Goal: Information Seeking & Learning: Check status

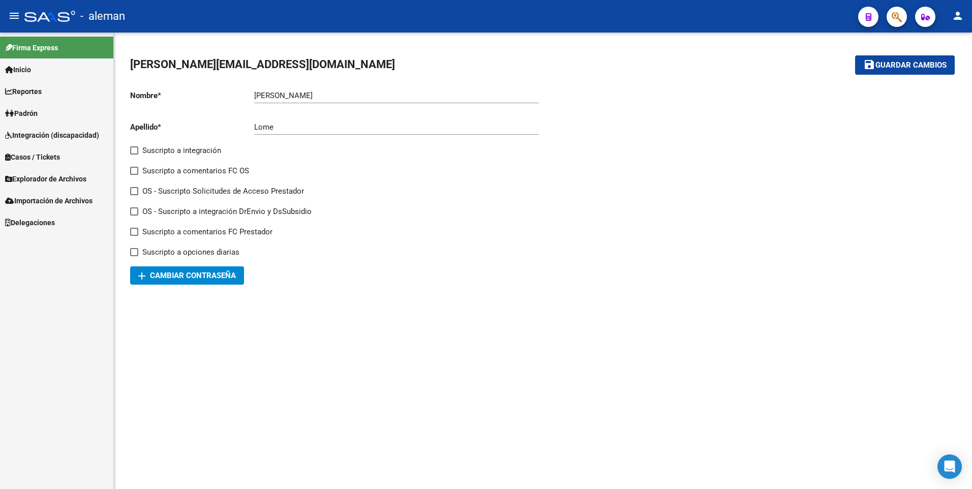
click at [32, 110] on span "Padrón" at bounding box center [21, 113] width 33 height 11
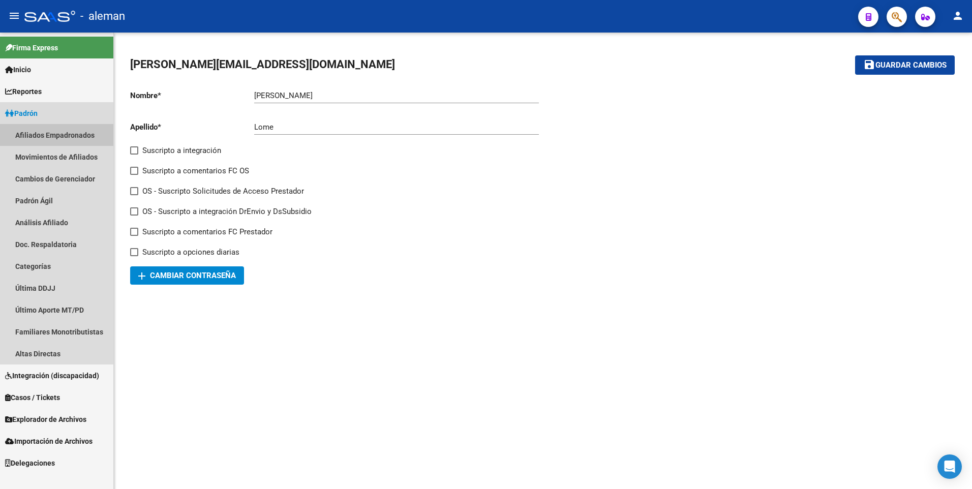
click at [64, 132] on link "Afiliados Empadronados" at bounding box center [56, 135] width 113 height 22
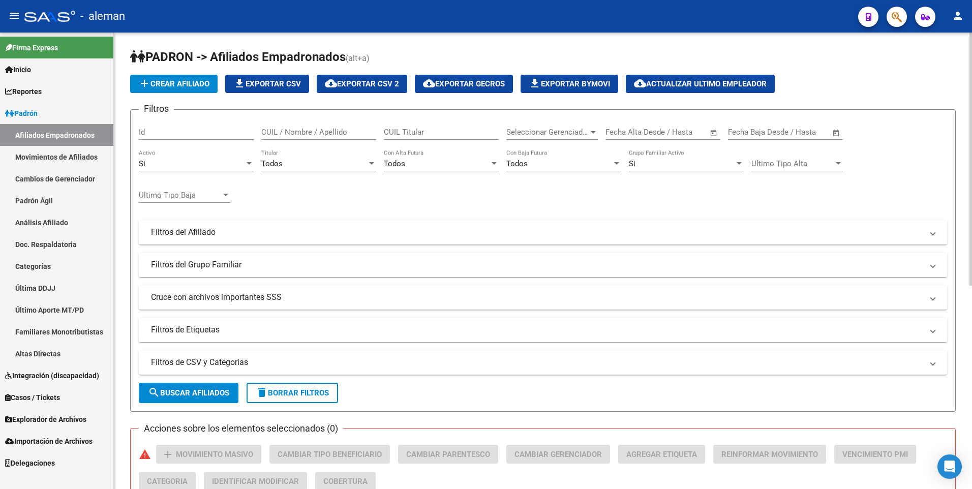
click at [201, 161] on div "Si" at bounding box center [192, 163] width 106 height 9
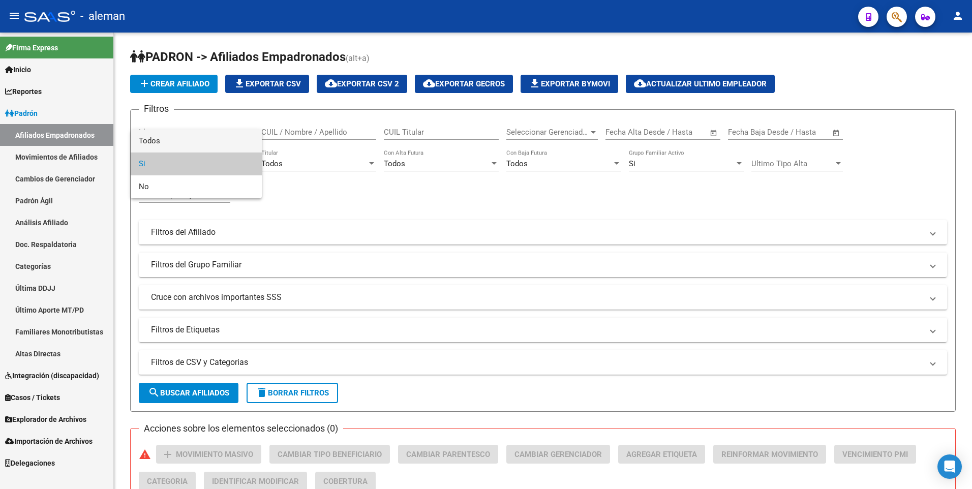
click at [201, 146] on span "Todos" at bounding box center [196, 141] width 115 height 23
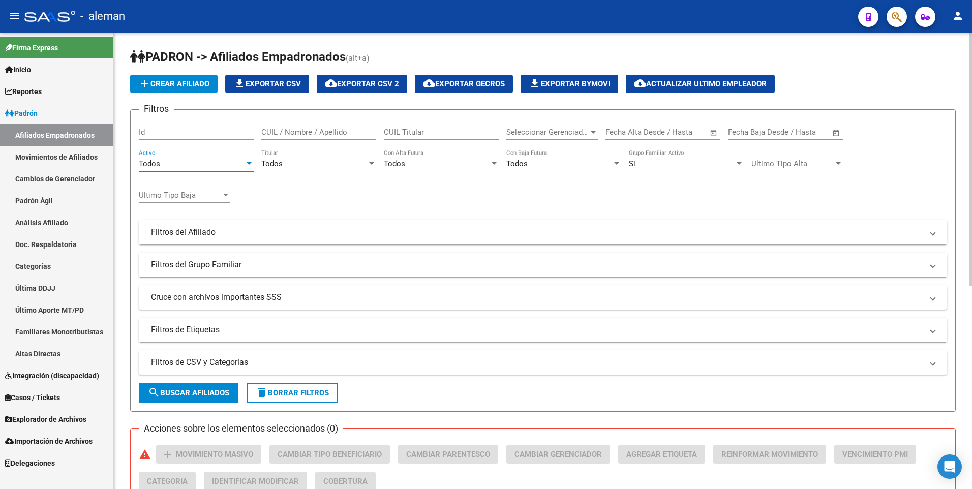
click at [653, 160] on div "Si" at bounding box center [682, 163] width 106 height 9
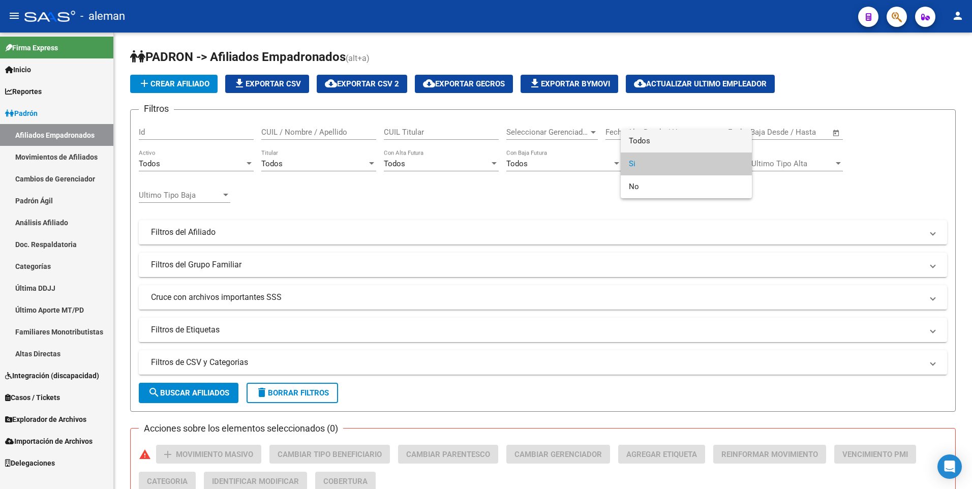
click at [657, 143] on span "Todos" at bounding box center [686, 141] width 115 height 23
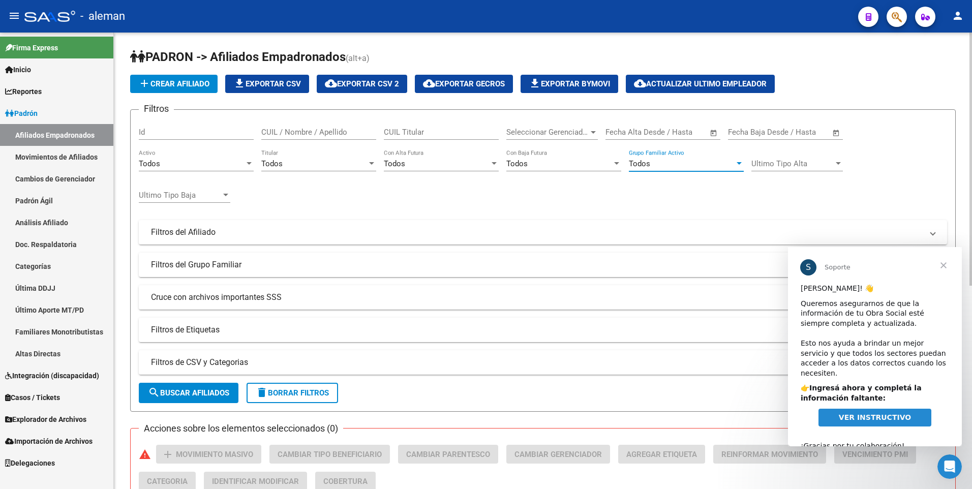
click at [294, 133] on input "CUIL / Nombre / Apellido" at bounding box center [318, 132] width 115 height 9
paste input "27183156395"
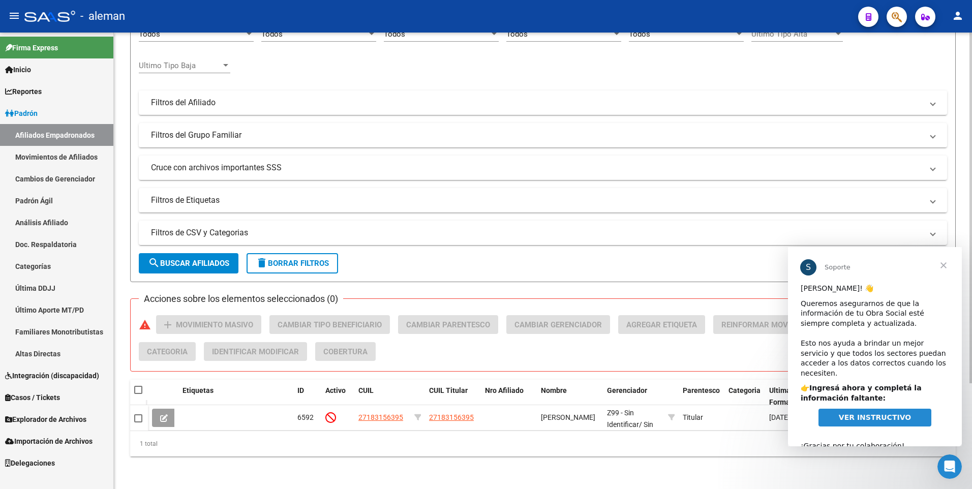
type input "27183156395"
click at [965, 224] on div "[PERSON_NAME] -> Afiliados Empadronados (alt+a) add Crear Afiliado file_downloa…" at bounding box center [543, 196] width 858 height 586
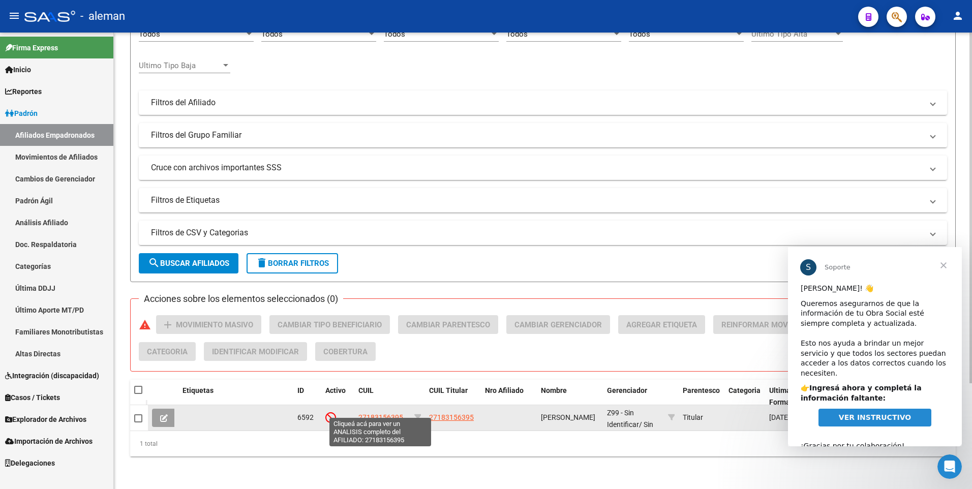
click at [377, 413] on span "27183156395" at bounding box center [380, 417] width 45 height 8
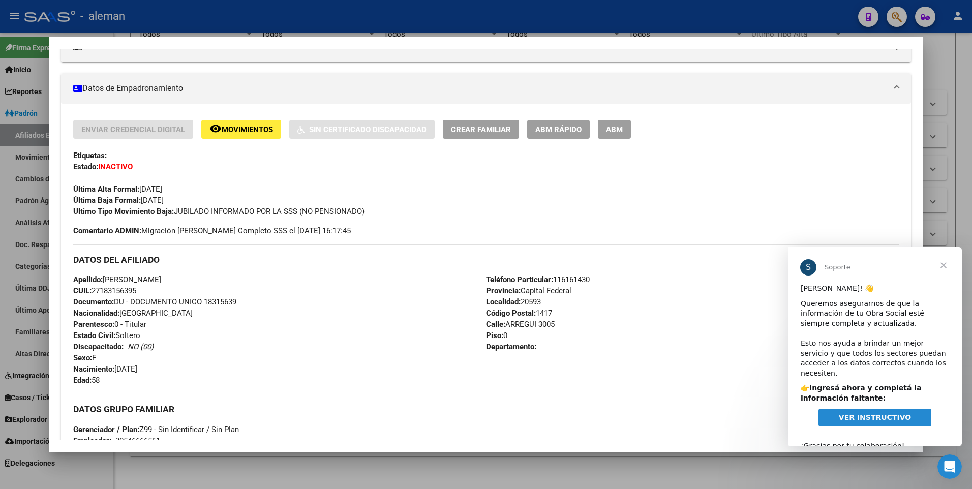
scroll to position [203, 0]
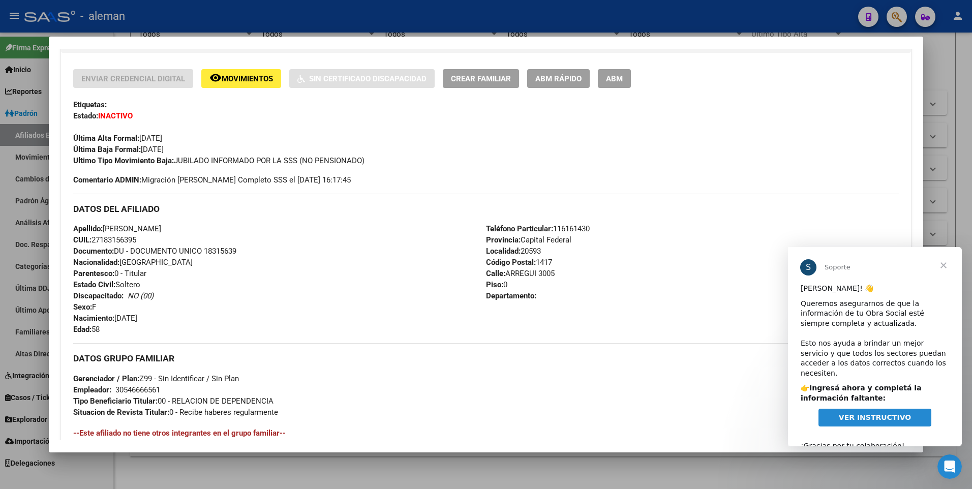
click at [259, 77] on span "Movimientos" at bounding box center [247, 78] width 51 height 9
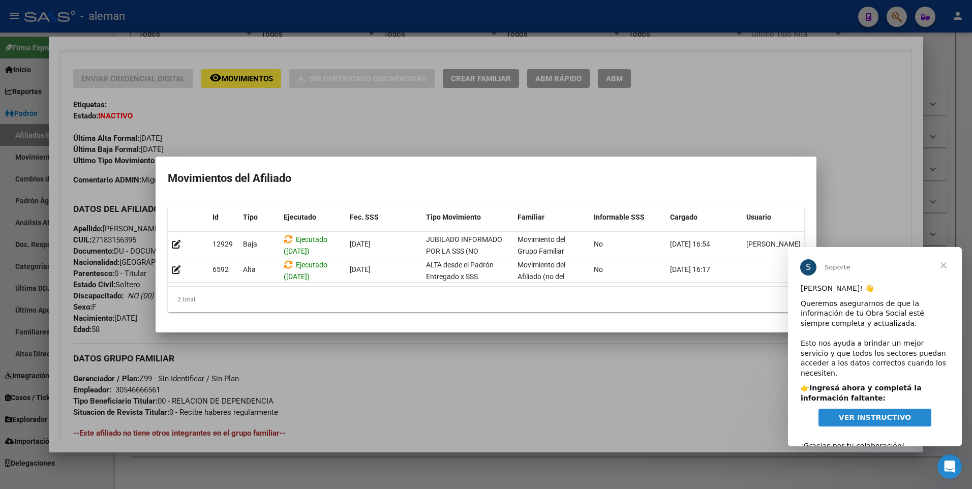
click at [377, 116] on div at bounding box center [486, 244] width 972 height 489
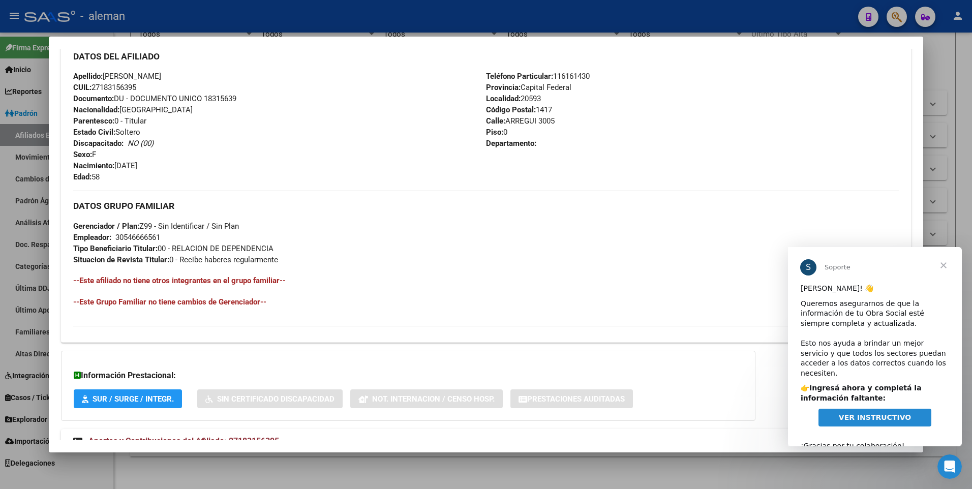
scroll to position [392, 0]
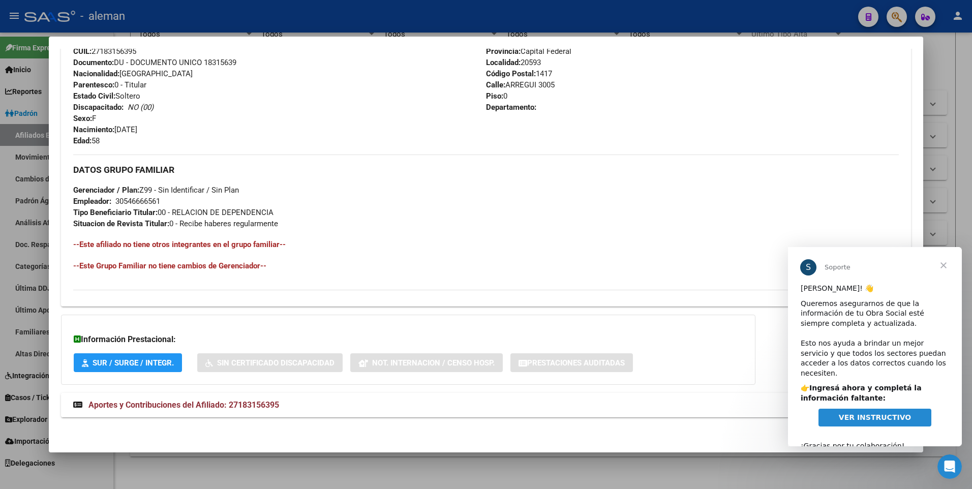
click at [217, 404] on span "Aportes y Contribuciones del Afiliado: 27183156395" at bounding box center [183, 405] width 191 height 10
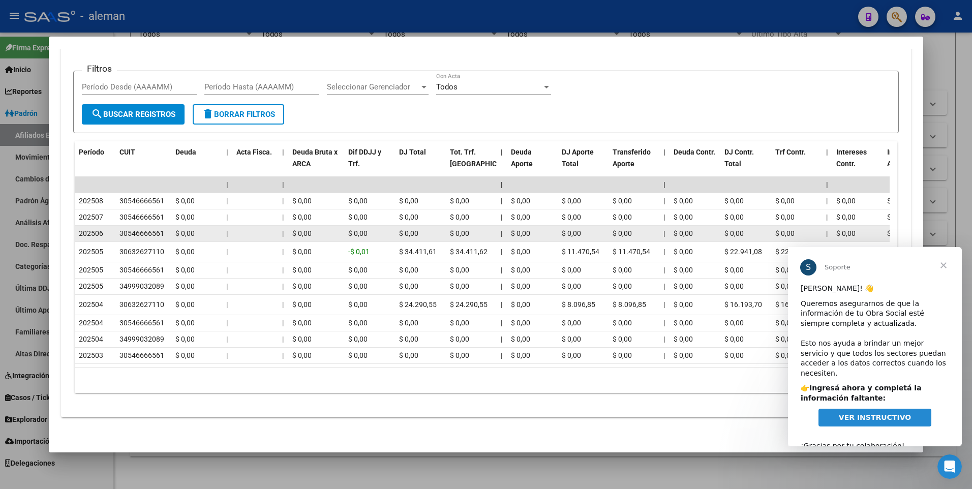
scroll to position [711, 0]
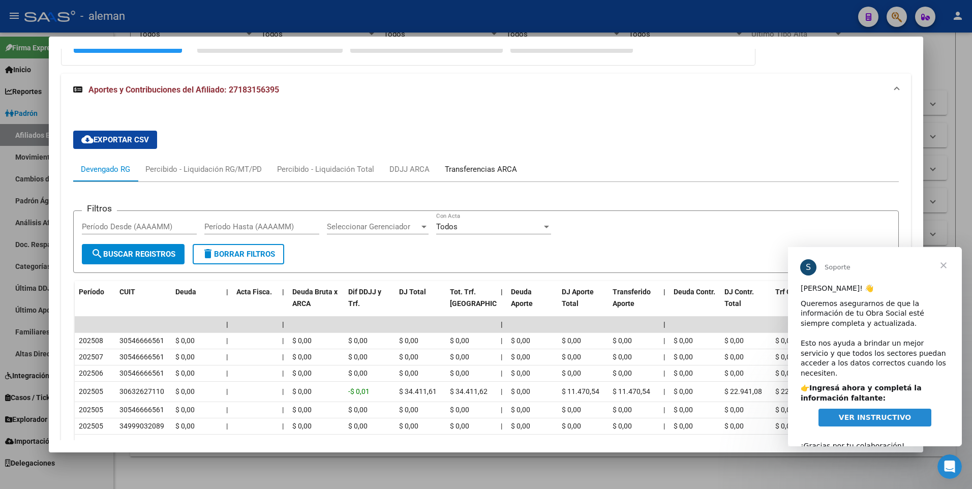
click at [469, 170] on div "Transferencias ARCA" at bounding box center [481, 169] width 72 height 11
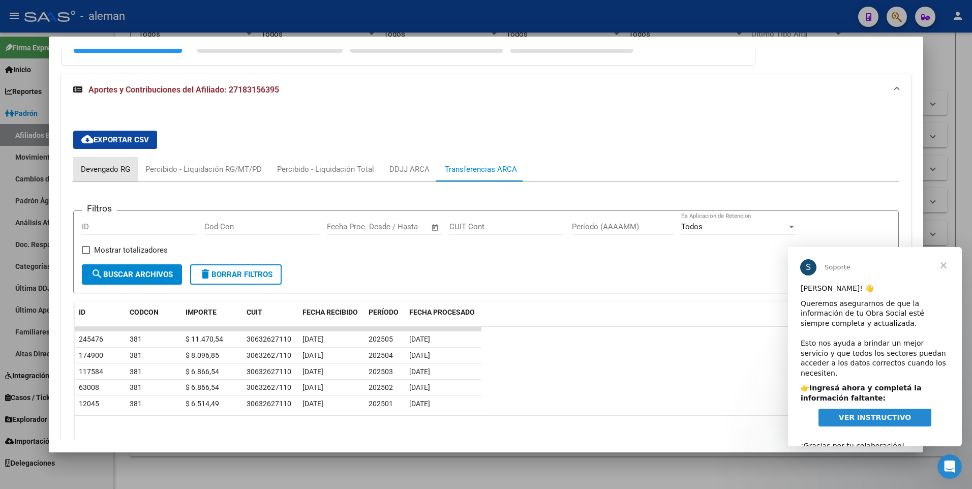
click at [115, 169] on div "Devengado RG" at bounding box center [105, 169] width 49 height 11
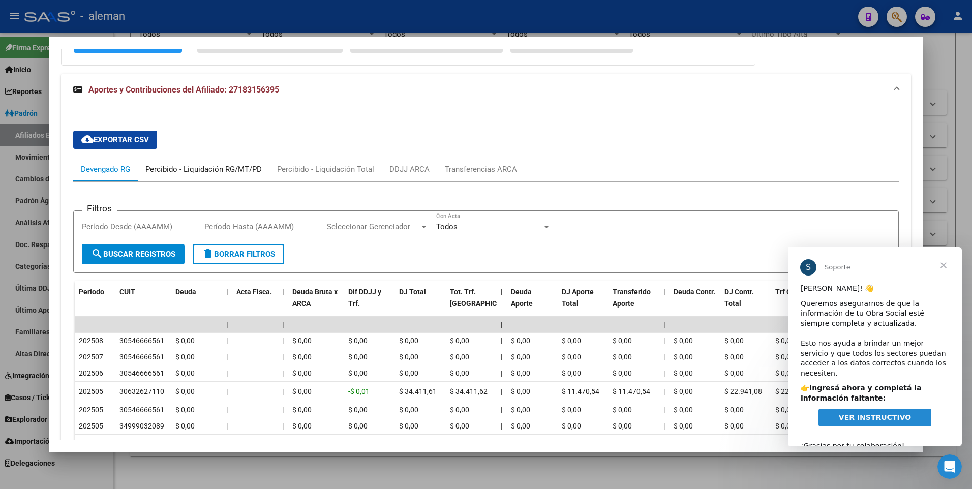
click at [215, 170] on div "Percibido - Liquidación RG/MT/PD" at bounding box center [203, 169] width 116 height 11
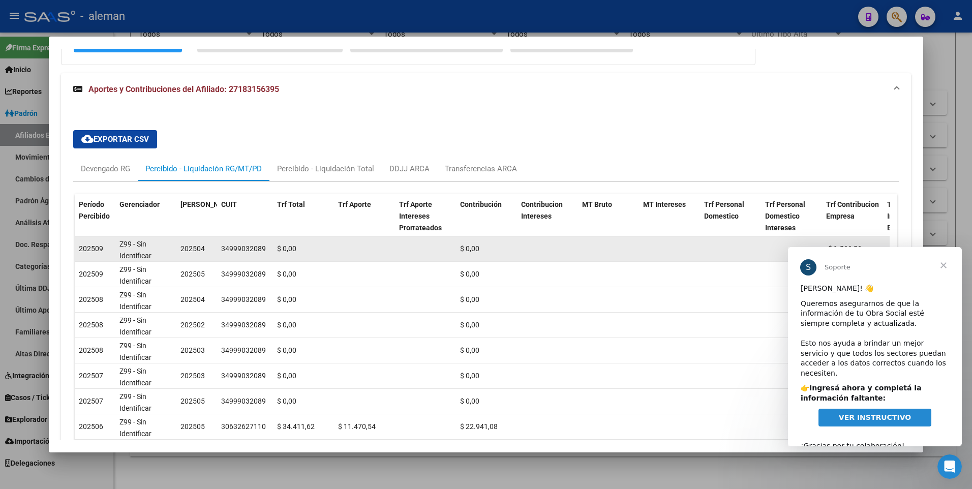
scroll to position [661, 0]
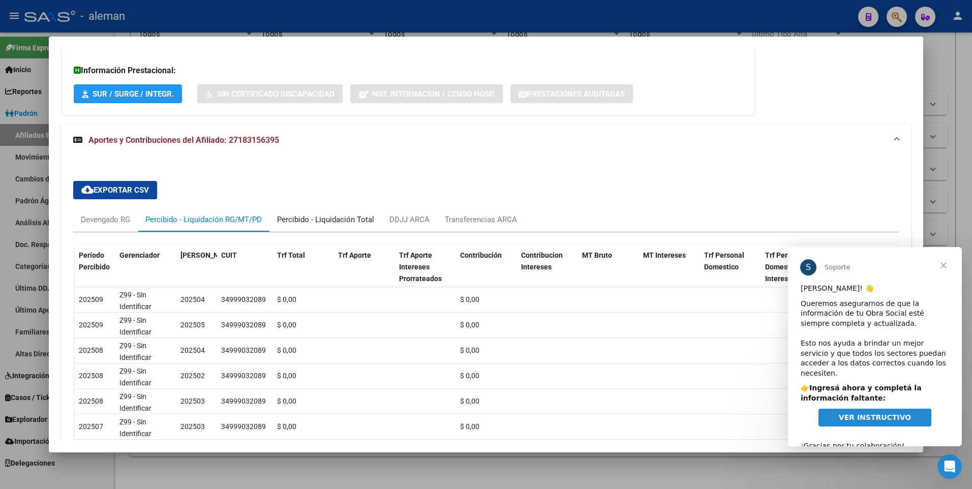
click at [337, 219] on div "Percibido - Liquidación Total" at bounding box center [325, 219] width 97 height 11
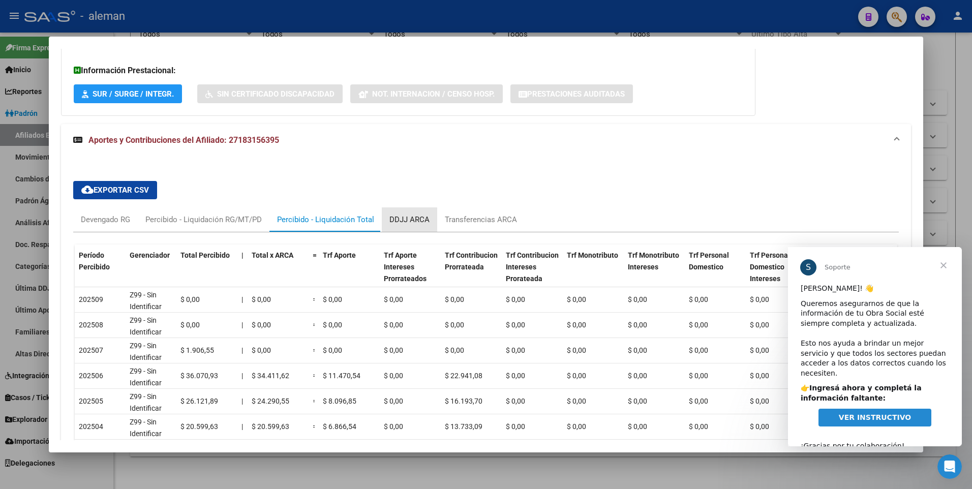
click at [419, 218] on div "DDJJ ARCA" at bounding box center [409, 219] width 40 height 11
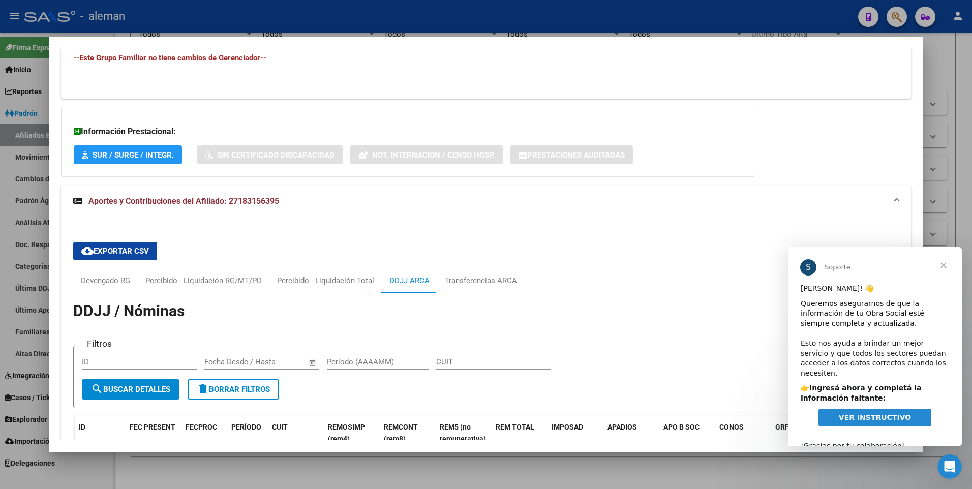
scroll to position [549, 0]
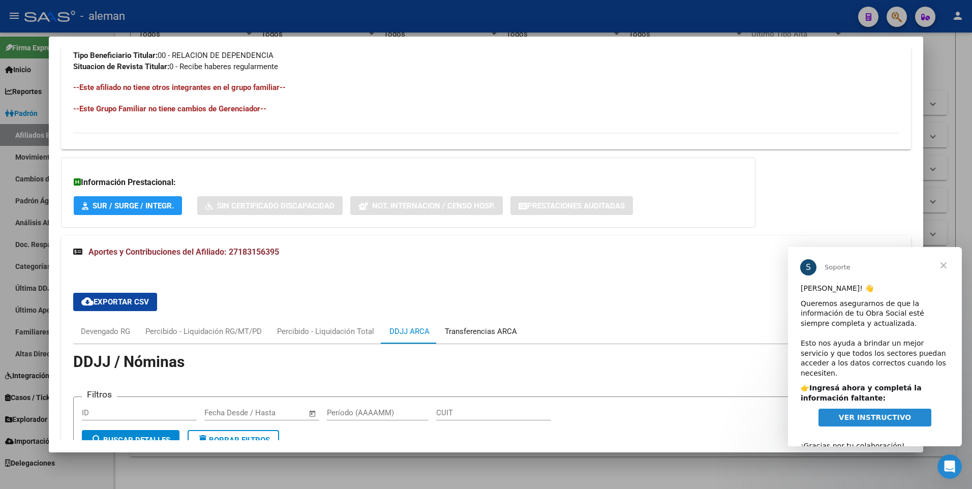
click at [497, 334] on div "Transferencias ARCA" at bounding box center [481, 331] width 72 height 11
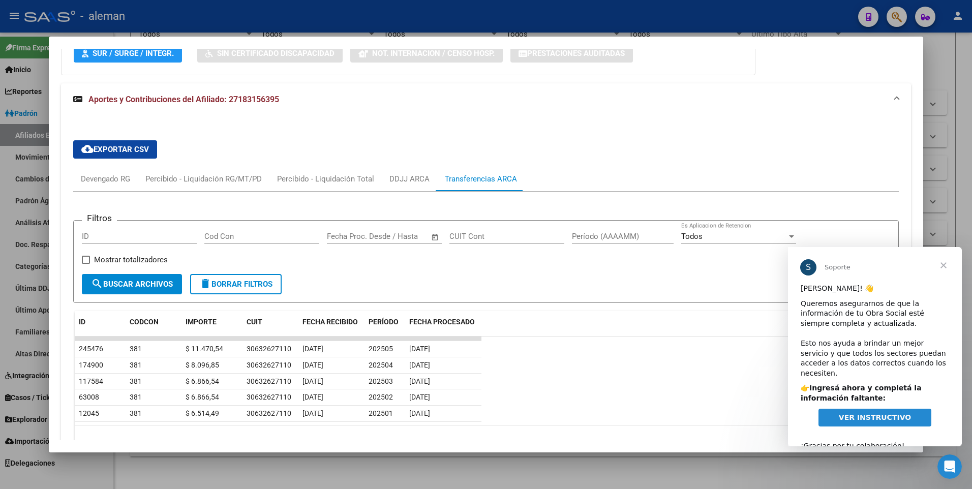
scroll to position [651, 0]
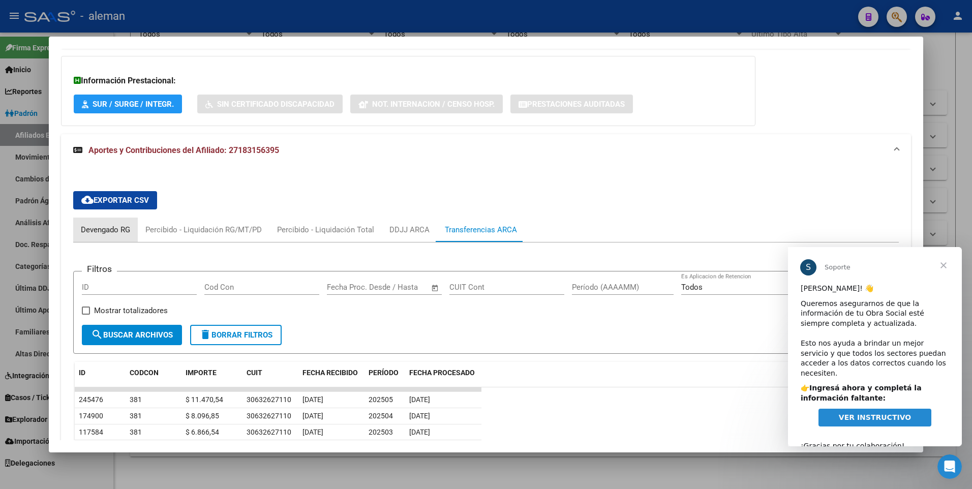
click at [112, 227] on div "Devengado RG" at bounding box center [105, 229] width 49 height 11
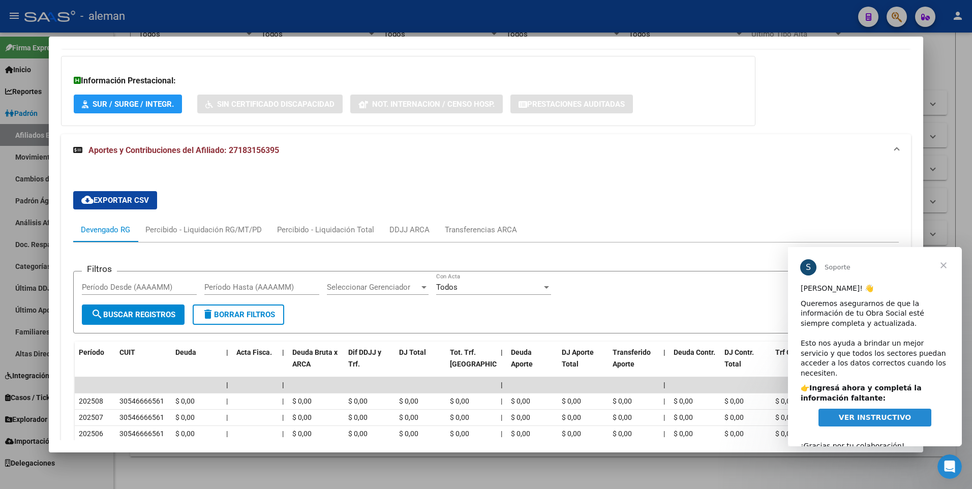
click at [483, 181] on div "cloud_download Exportar CSV Devengado RG Percibido - Liquidación RG/MT/PD Perci…" at bounding box center [486, 392] width 850 height 451
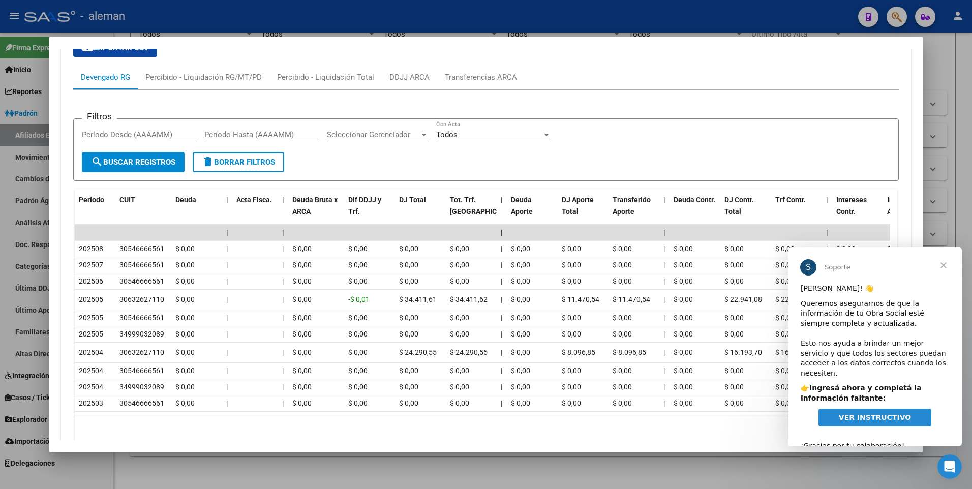
scroll to position [600, 0]
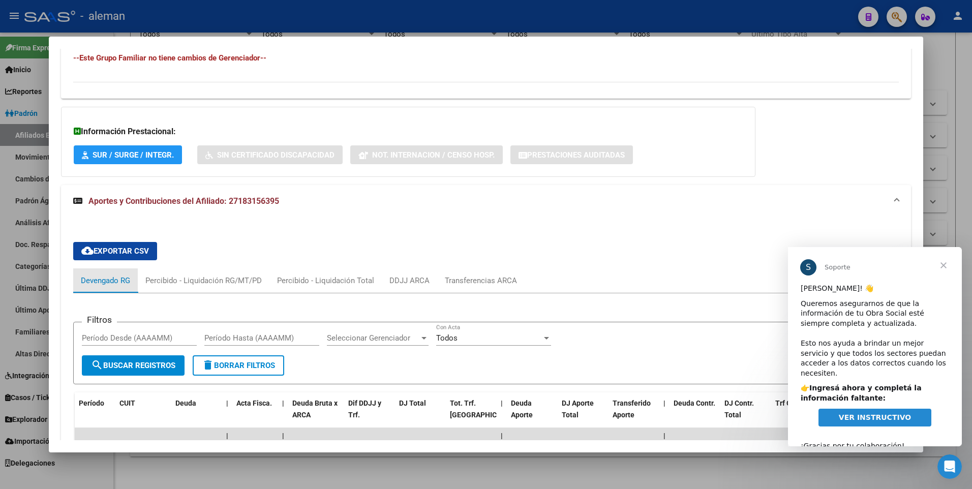
click at [104, 281] on div "Devengado RG" at bounding box center [105, 280] width 49 height 11
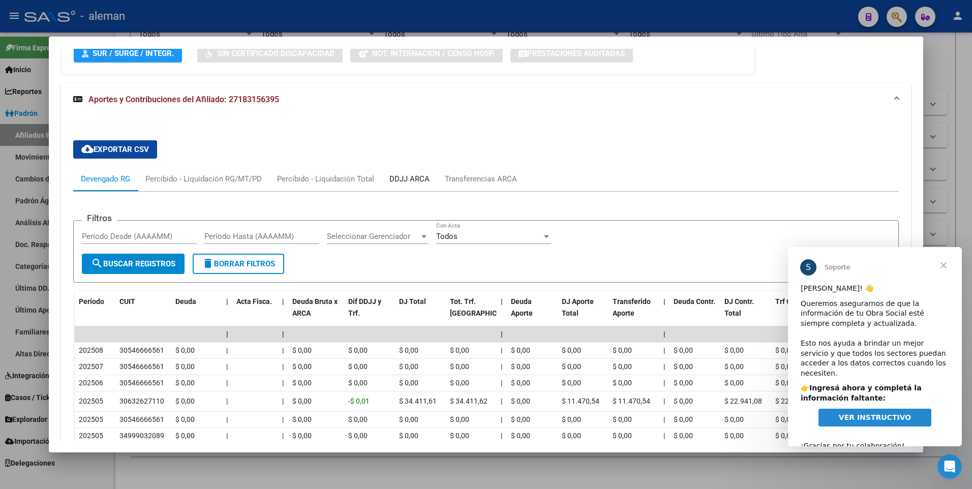
click at [410, 179] on div "DDJJ ARCA" at bounding box center [409, 178] width 40 height 11
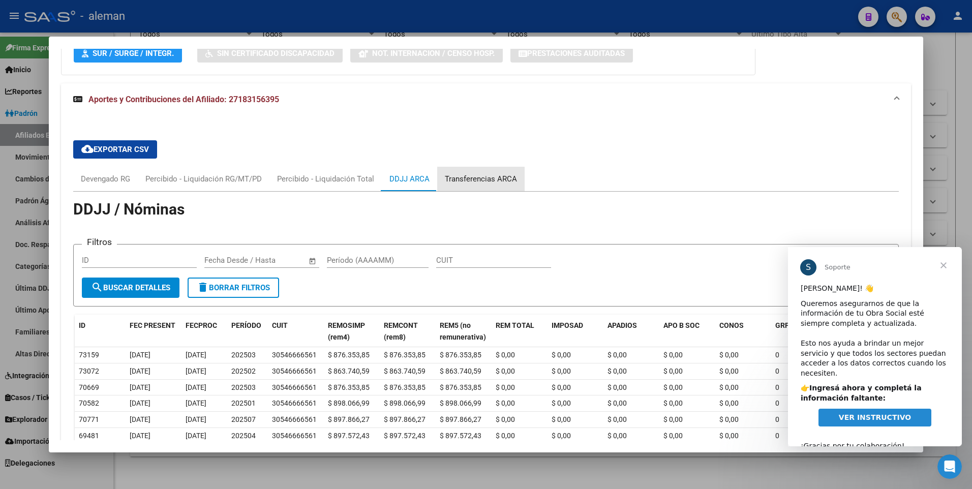
click at [494, 178] on div "Transferencias ARCA" at bounding box center [481, 178] width 72 height 11
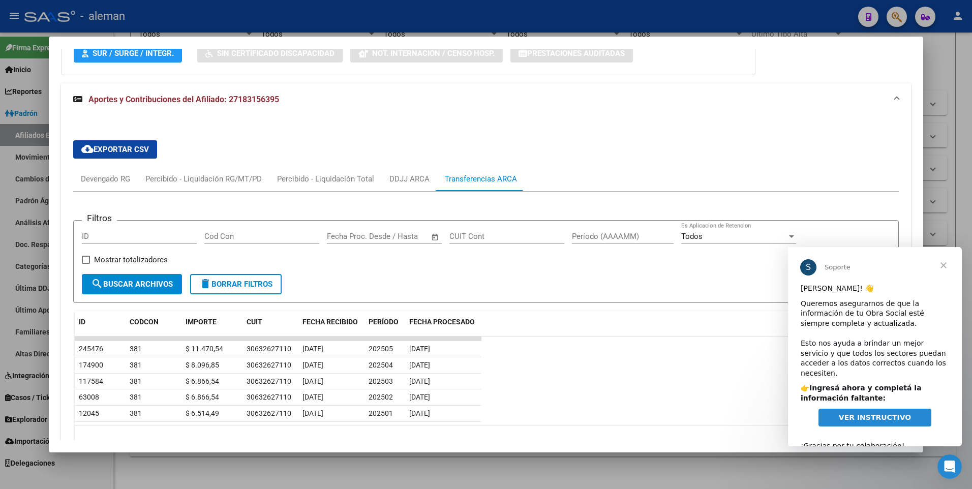
click at [633, 155] on div "cloud_download Exportar CSV Devengado RG Percibido - Liquidación RG/MT/PD Perci…" at bounding box center [486, 295] width 826 height 327
click at [114, 177] on div "Devengado RG" at bounding box center [105, 178] width 49 height 11
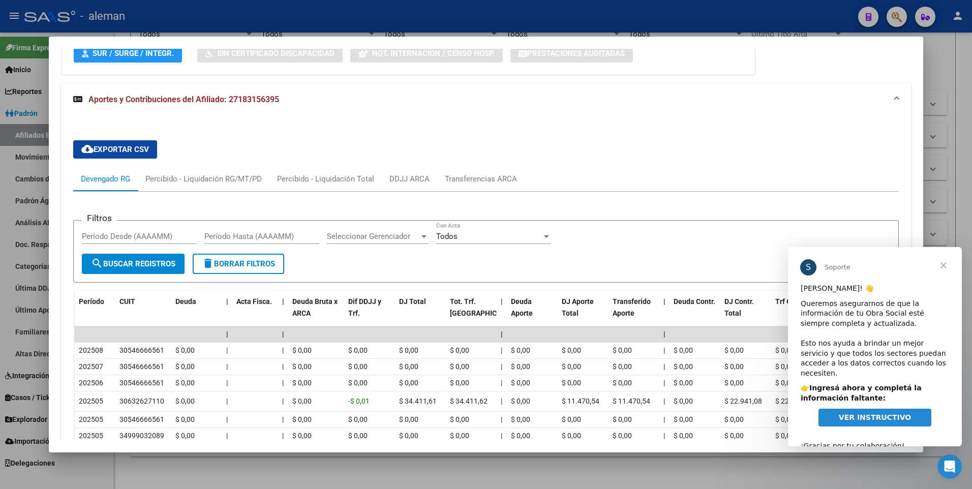
click at [589, 150] on div "cloud_download Exportar CSV Devengado RG Percibido - Liquidación RG/MT/PD Perci…" at bounding box center [486, 341] width 826 height 418
click at [399, 178] on div "DDJJ ARCA" at bounding box center [409, 178] width 40 height 11
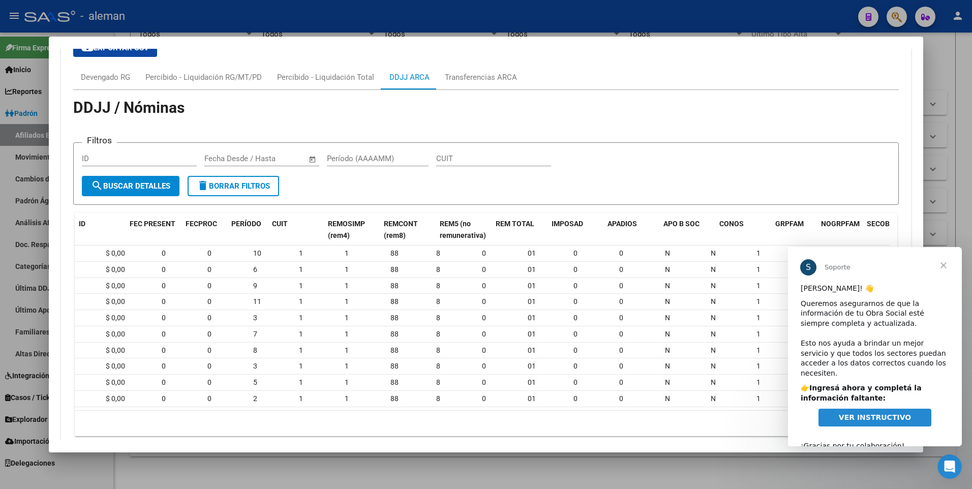
scroll to position [0, 0]
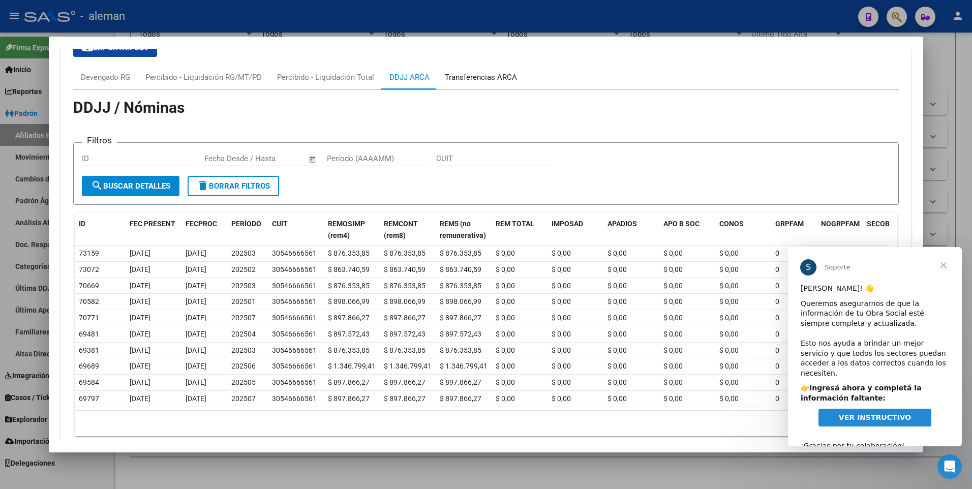
click at [465, 76] on div "Transferencias ARCA" at bounding box center [481, 77] width 72 height 11
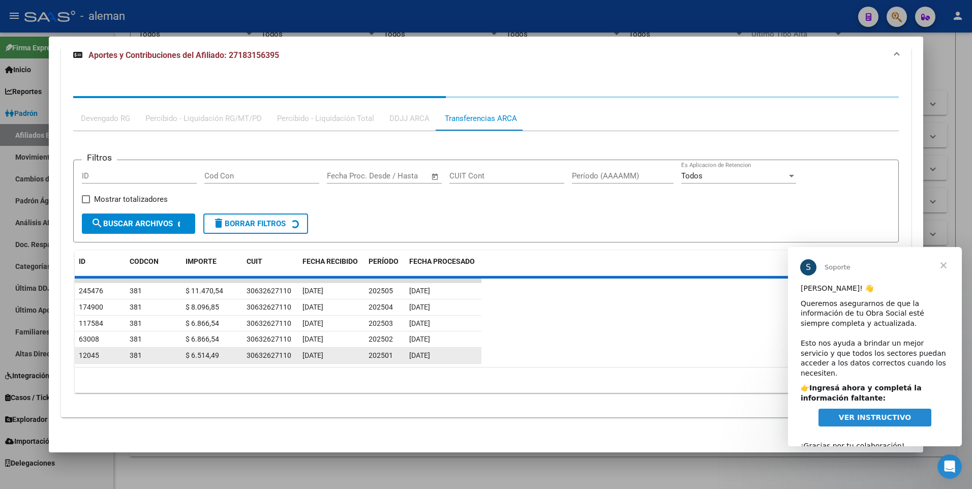
scroll to position [759, 0]
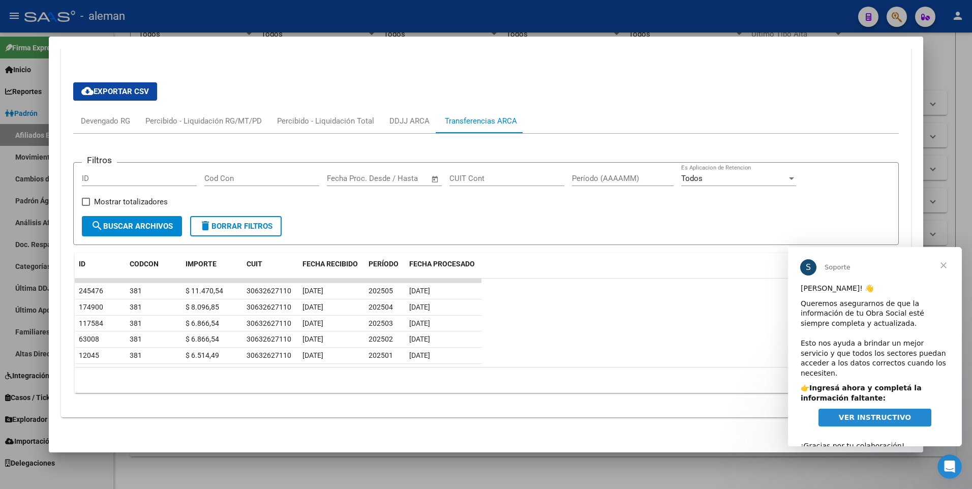
click at [372, 94] on div "cloud_download Exportar CSV Devengado RG Percibido - Liquidación RG/MT/PD Perci…" at bounding box center [486, 237] width 826 height 327
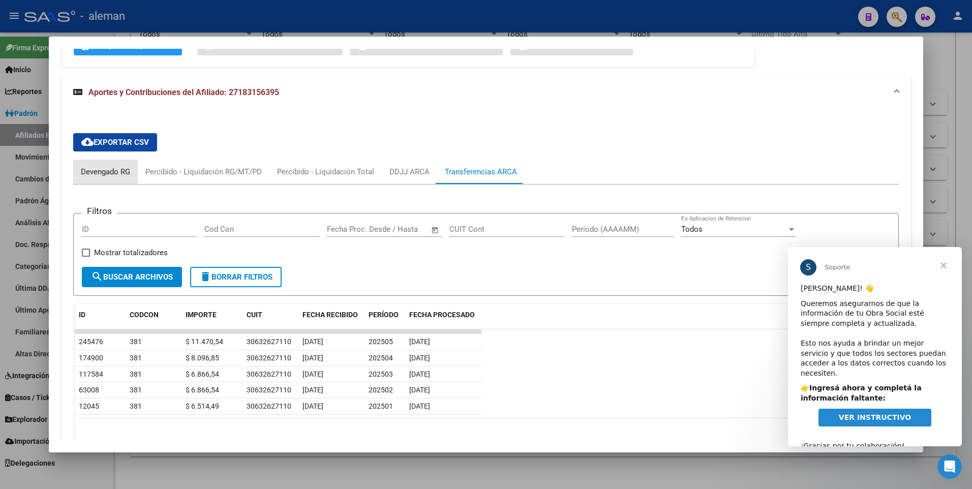
click at [110, 166] on div "Devengado RG" at bounding box center [105, 172] width 65 height 24
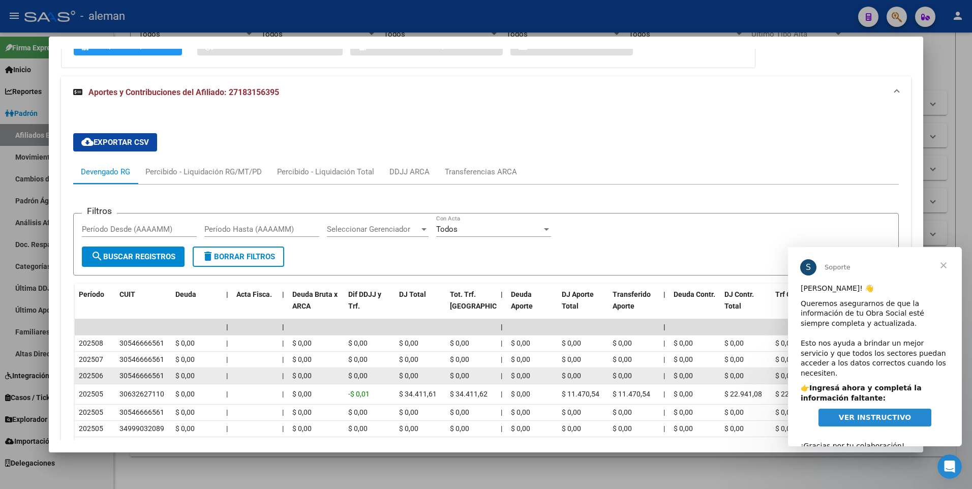
scroll to position [658, 0]
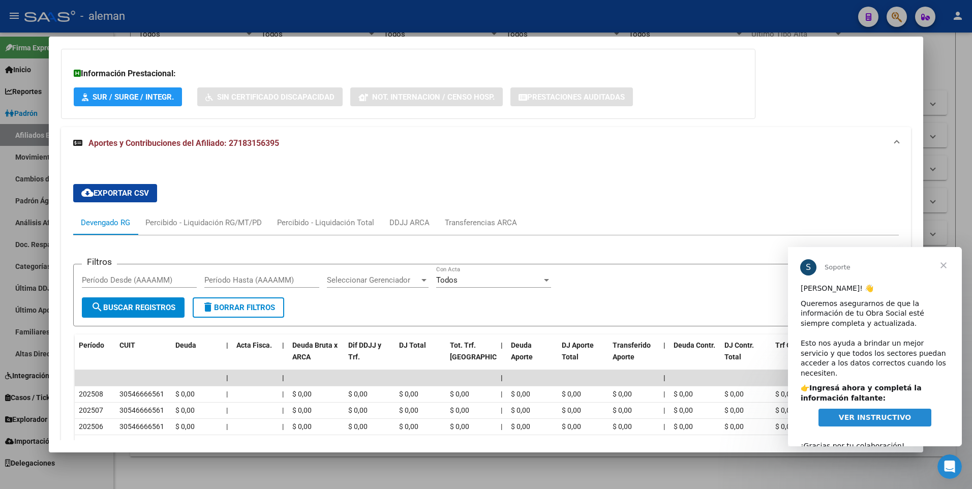
click at [964, 162] on div at bounding box center [486, 244] width 972 height 489
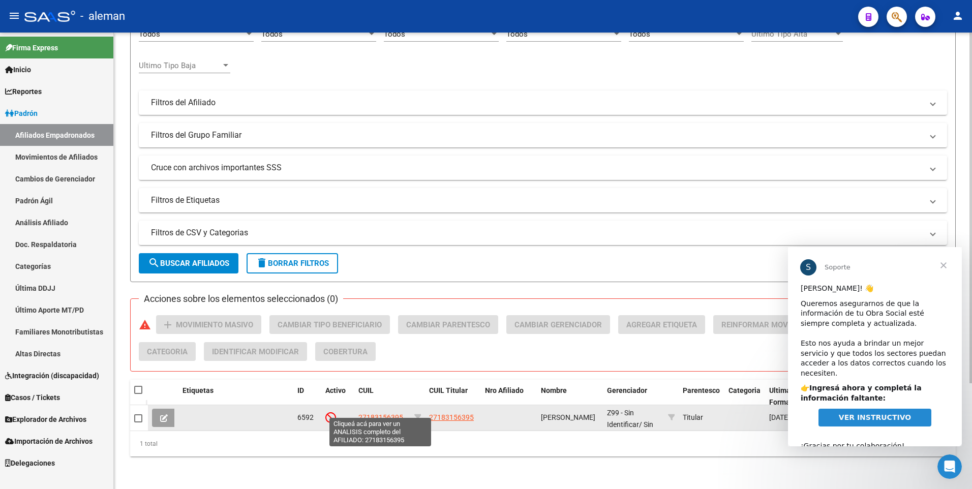
click at [370, 413] on span "27183156395" at bounding box center [380, 417] width 45 height 8
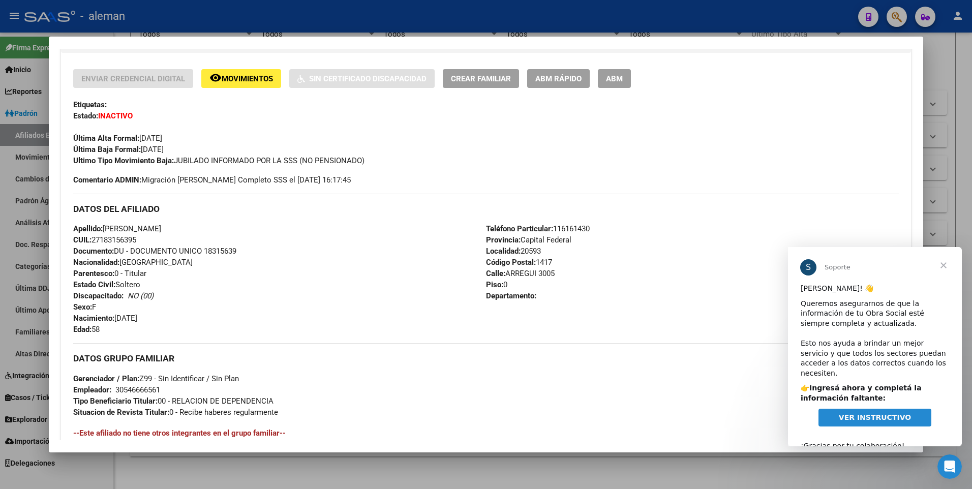
scroll to position [392, 0]
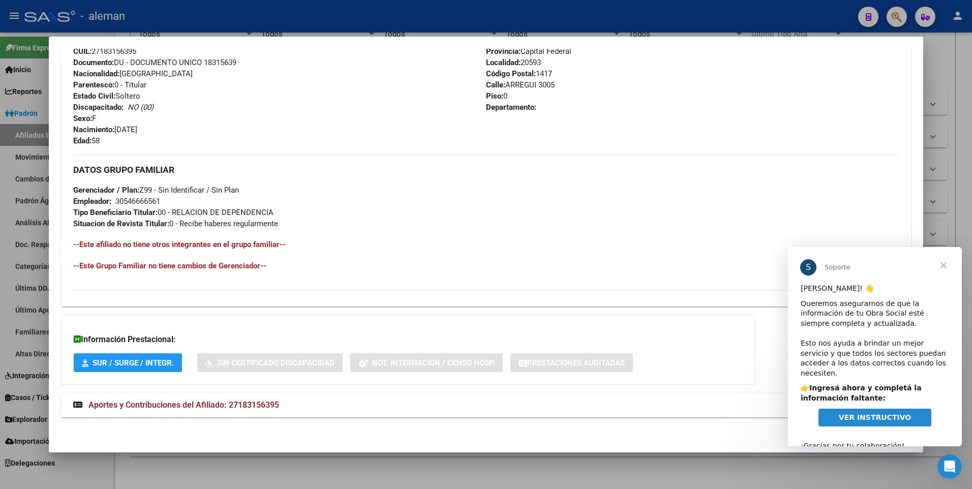
click at [229, 406] on span "Aportes y Contribuciones del Afiliado: 27183156395" at bounding box center [183, 405] width 191 height 10
click at [229, 406] on span "Aportes y Contribuciones del Afiliado: 27183156395" at bounding box center [183, 409] width 191 height 10
click at [229, 406] on span "Aportes y Contribuciones del Afiliado: 27183156395" at bounding box center [183, 405] width 191 height 10
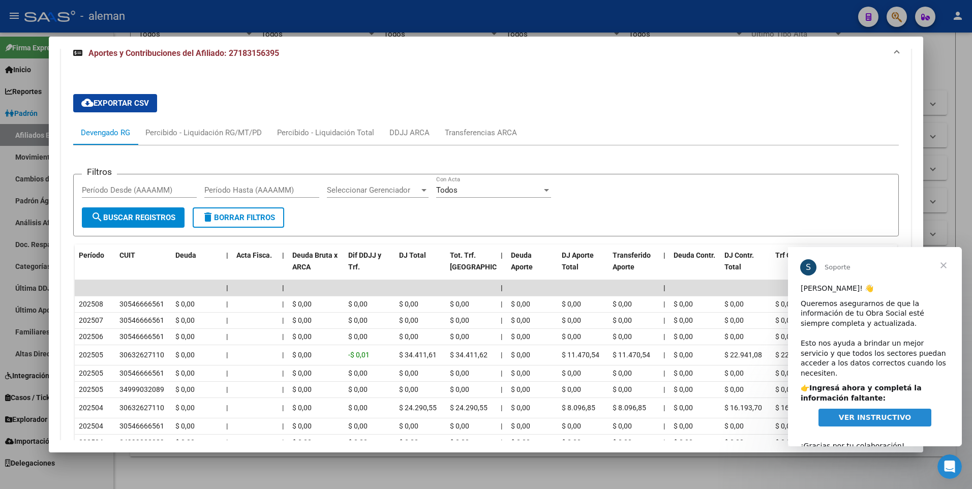
click at [893, 162] on div "cloud_download Exportar CSV Devengado RG Percibido - Liquidación RG/MT/PD Perci…" at bounding box center [486, 299] width 850 height 426
click at [228, 132] on div "Percibido - Liquidación RG/MT/PD" at bounding box center [203, 132] width 116 height 11
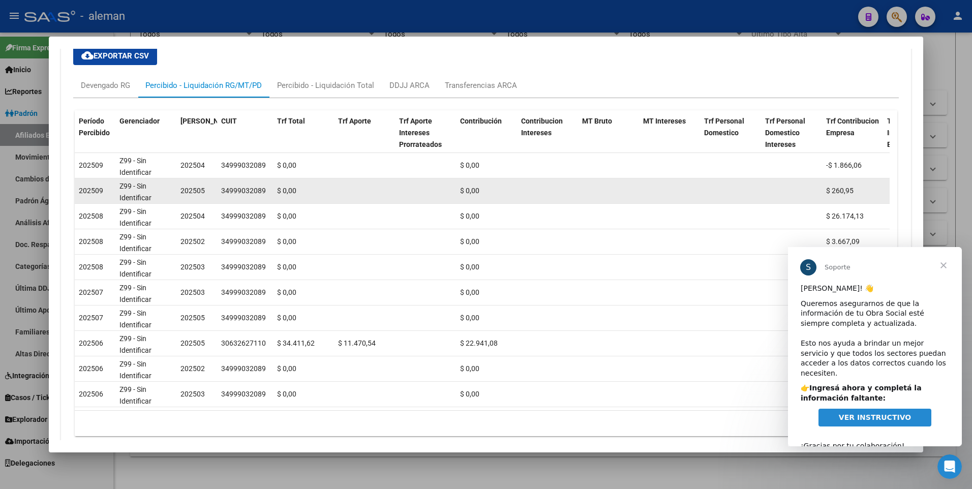
scroll to position [643, 0]
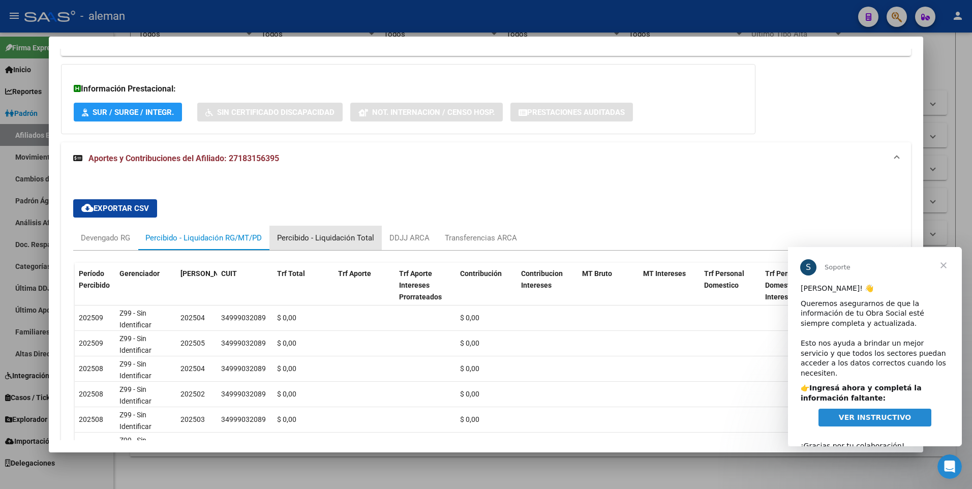
click at [337, 238] on div "Percibido - Liquidación Total" at bounding box center [325, 237] width 97 height 11
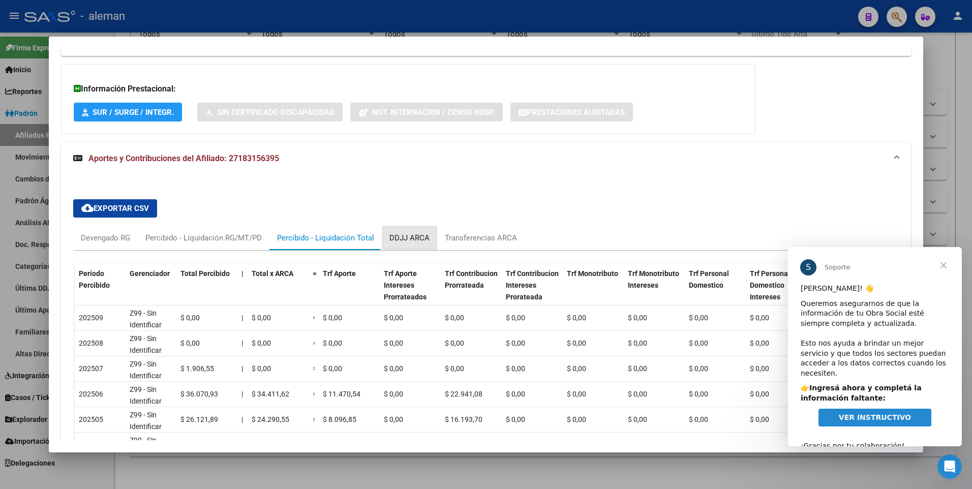
click at [413, 238] on div "DDJJ ARCA" at bounding box center [409, 237] width 40 height 11
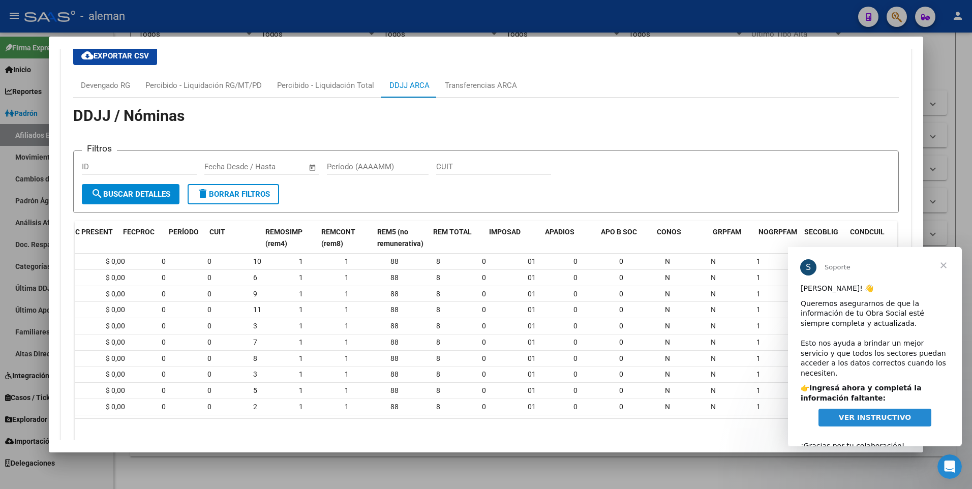
scroll to position [0, 0]
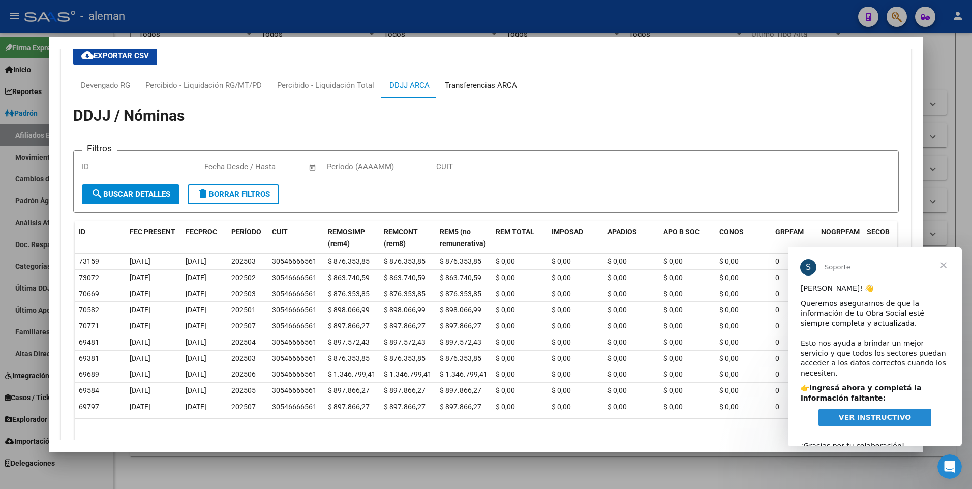
click at [480, 86] on div "Transferencias ARCA" at bounding box center [481, 85] width 72 height 11
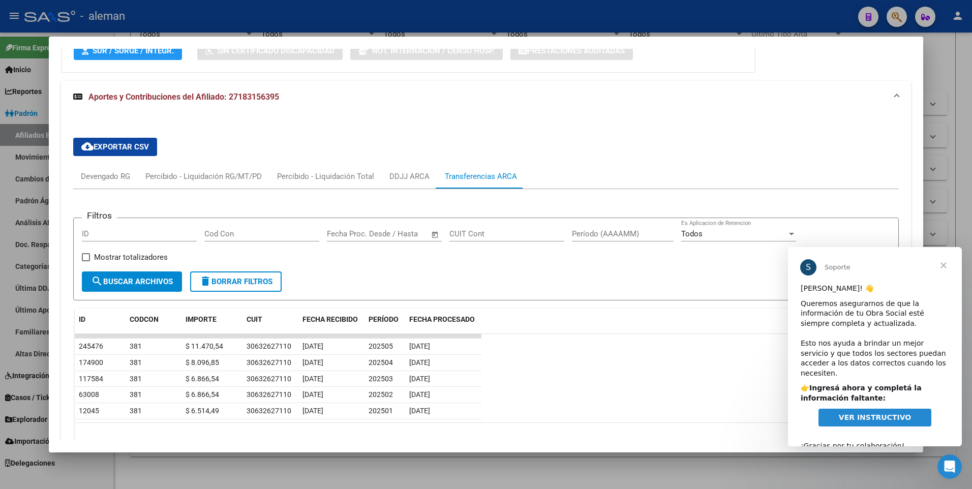
scroll to position [759, 0]
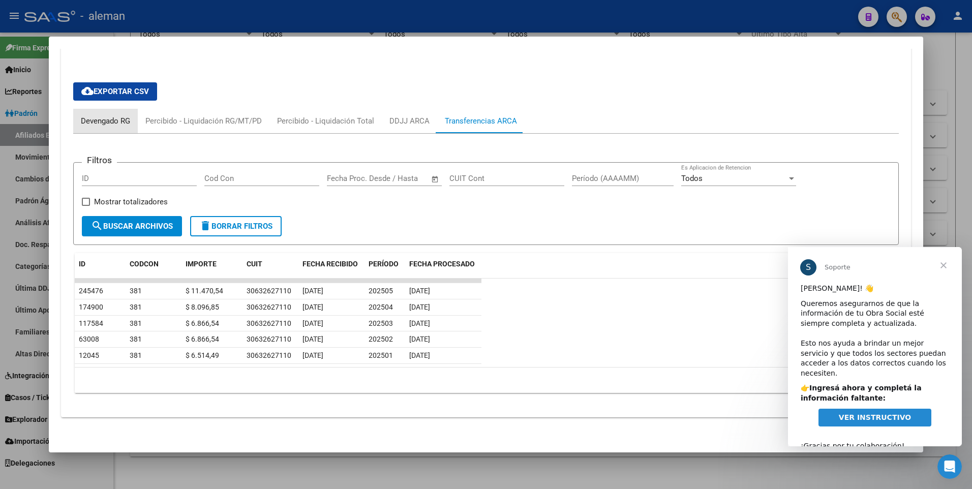
click at [101, 119] on div "Devengado RG" at bounding box center [105, 120] width 49 height 11
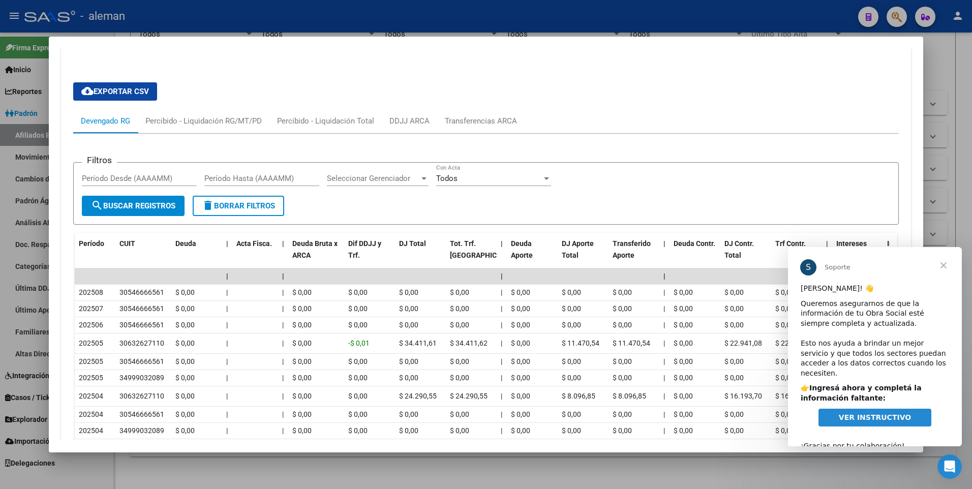
click at [966, 175] on div at bounding box center [486, 244] width 972 height 489
